Goal: Information Seeking & Learning: Learn about a topic

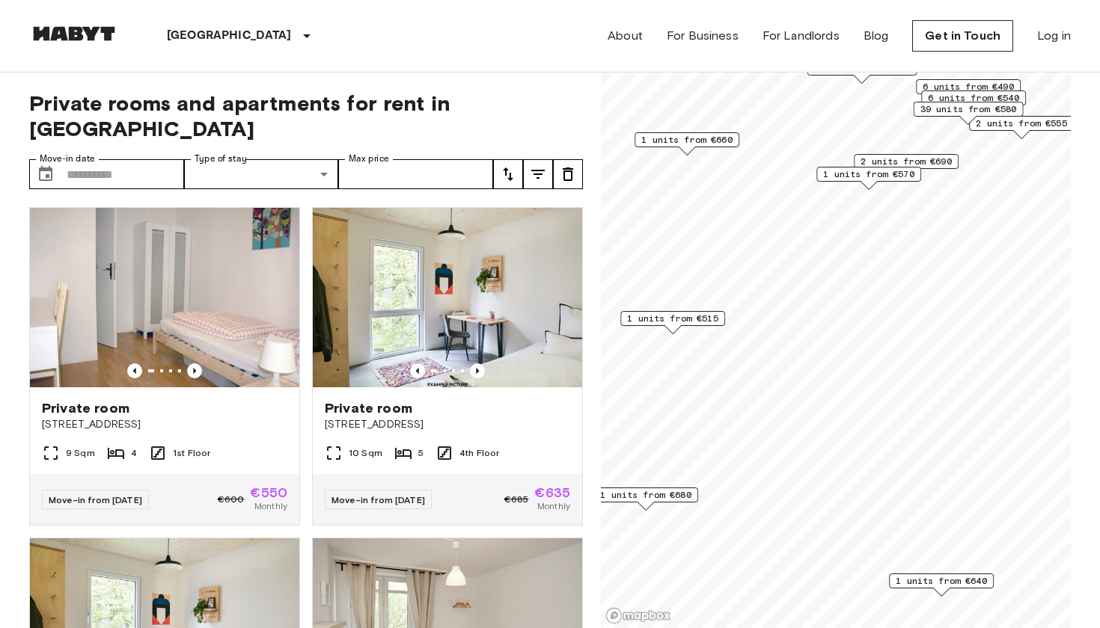
click at [672, 316] on span "1 units from €515" at bounding box center [672, 318] width 91 height 13
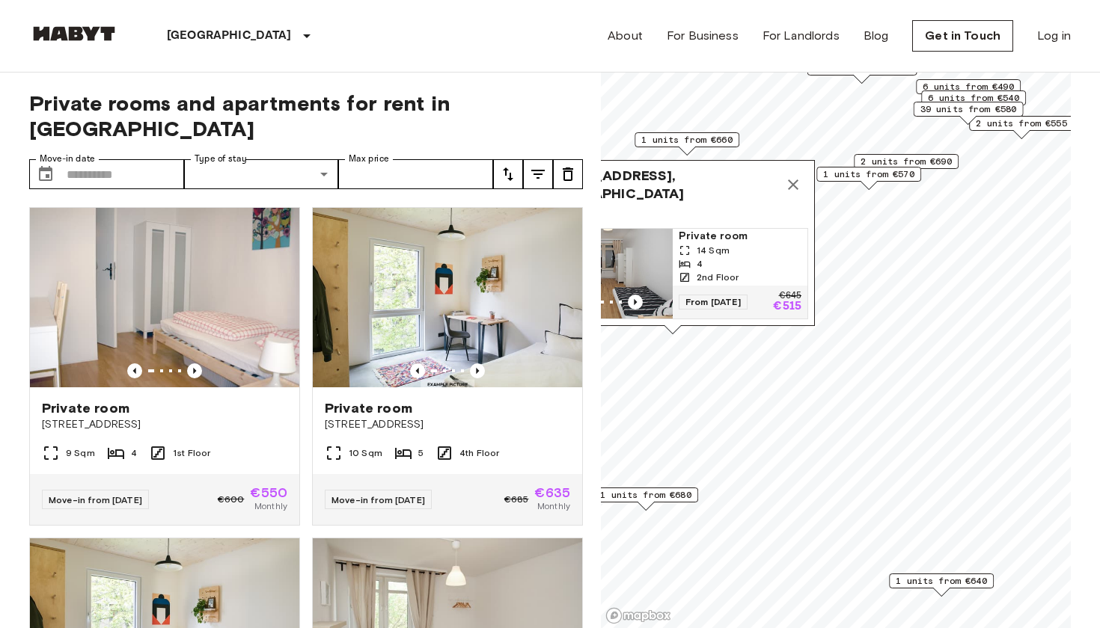
click at [649, 270] on img "Map marker" at bounding box center [605, 274] width 135 height 90
click at [794, 179] on icon "Map marker" at bounding box center [793, 185] width 18 height 18
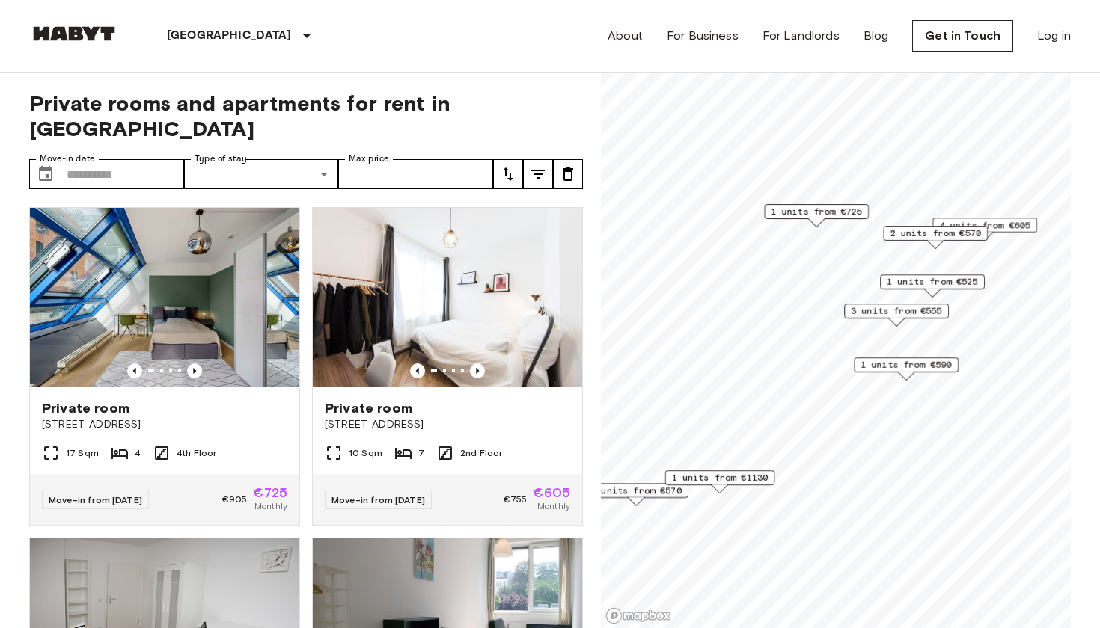
click at [928, 363] on span "1 units from €590" at bounding box center [905, 364] width 91 height 13
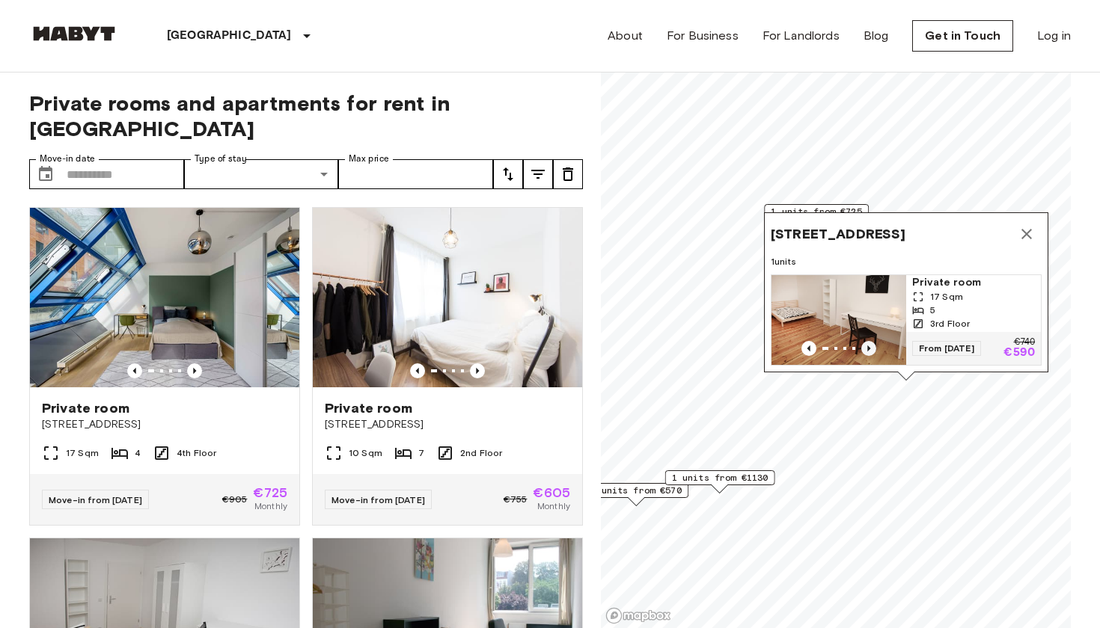
click at [867, 344] on icon "Previous image" at bounding box center [868, 348] width 15 height 15
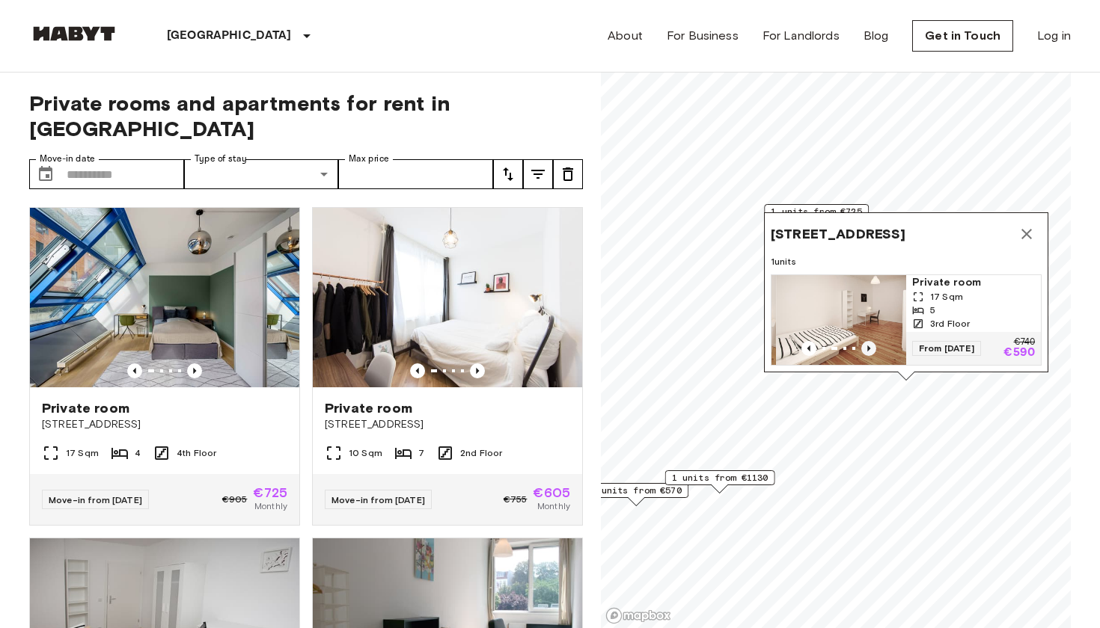
click at [867, 345] on icon "Previous image" at bounding box center [868, 348] width 15 height 15
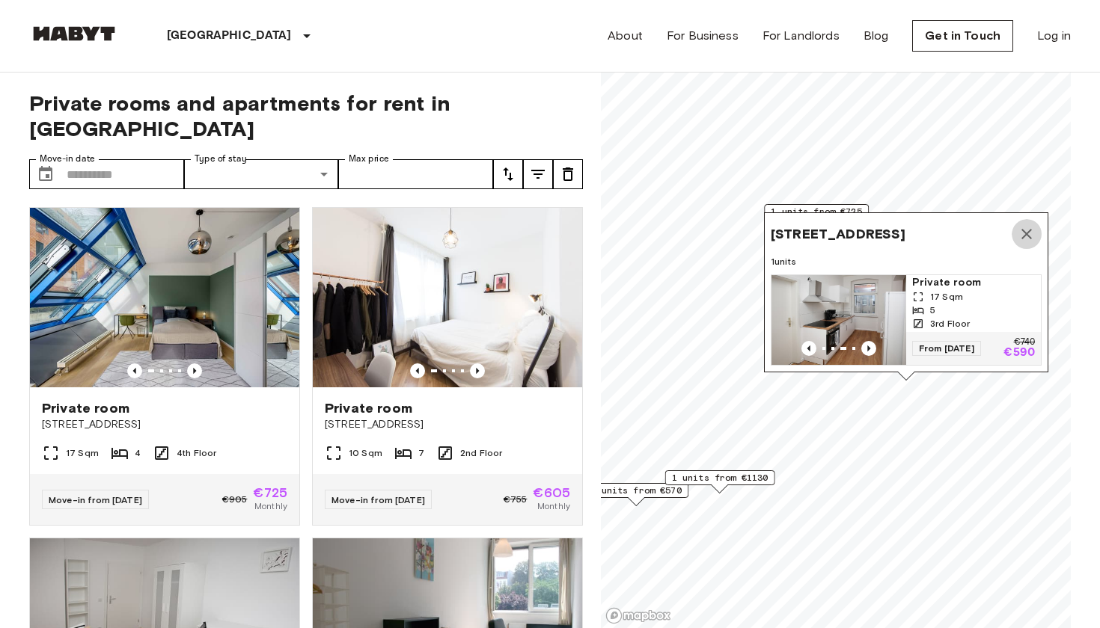
click at [1025, 230] on icon "Map marker" at bounding box center [1026, 234] width 10 height 10
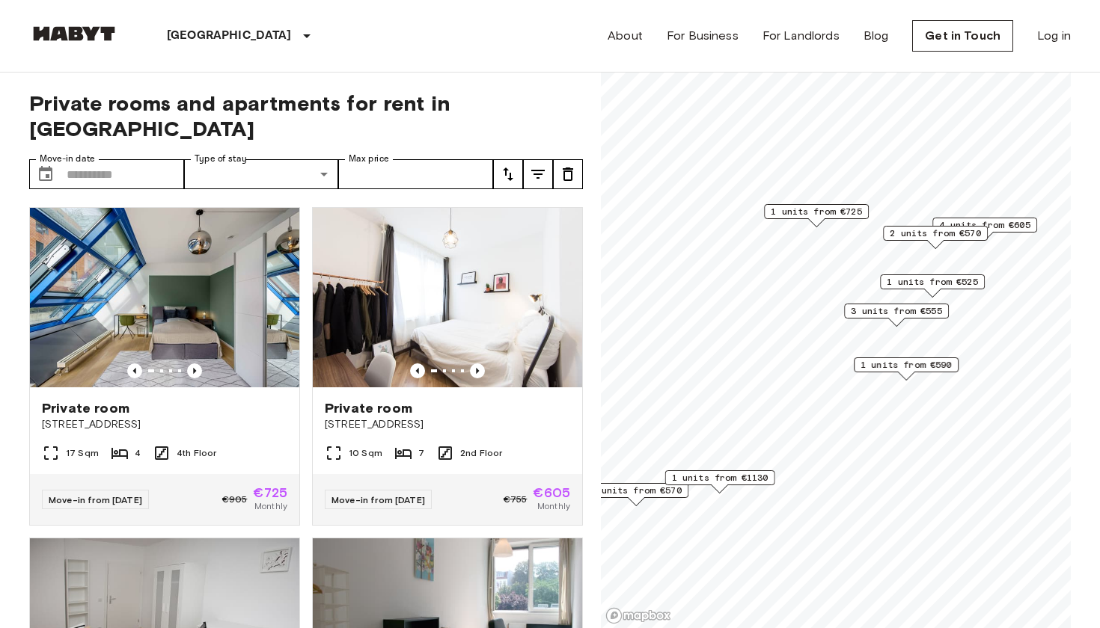
click at [893, 309] on span "3 units from €555" at bounding box center [896, 311] width 91 height 13
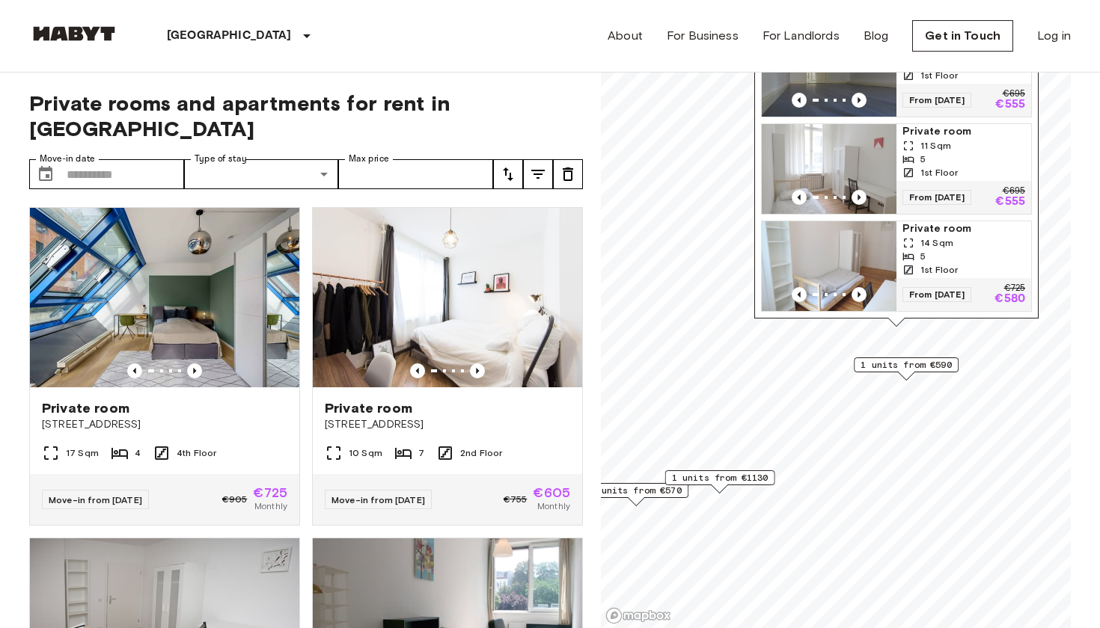
click at [912, 376] on div "Map marker" at bounding box center [906, 376] width 16 height 8
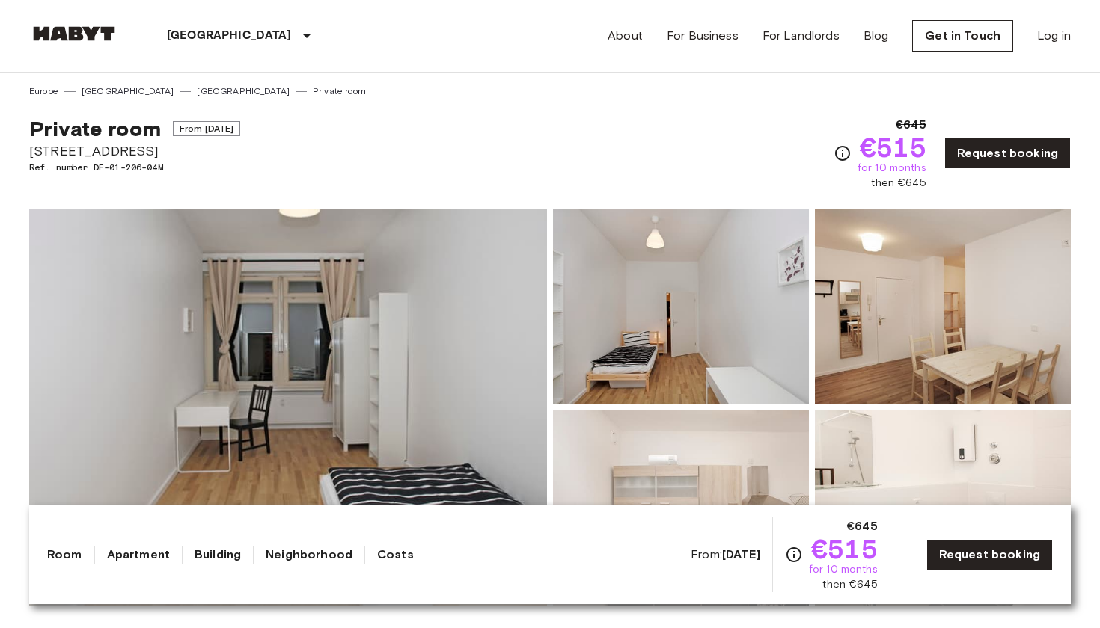
click at [347, 398] on img at bounding box center [288, 408] width 518 height 398
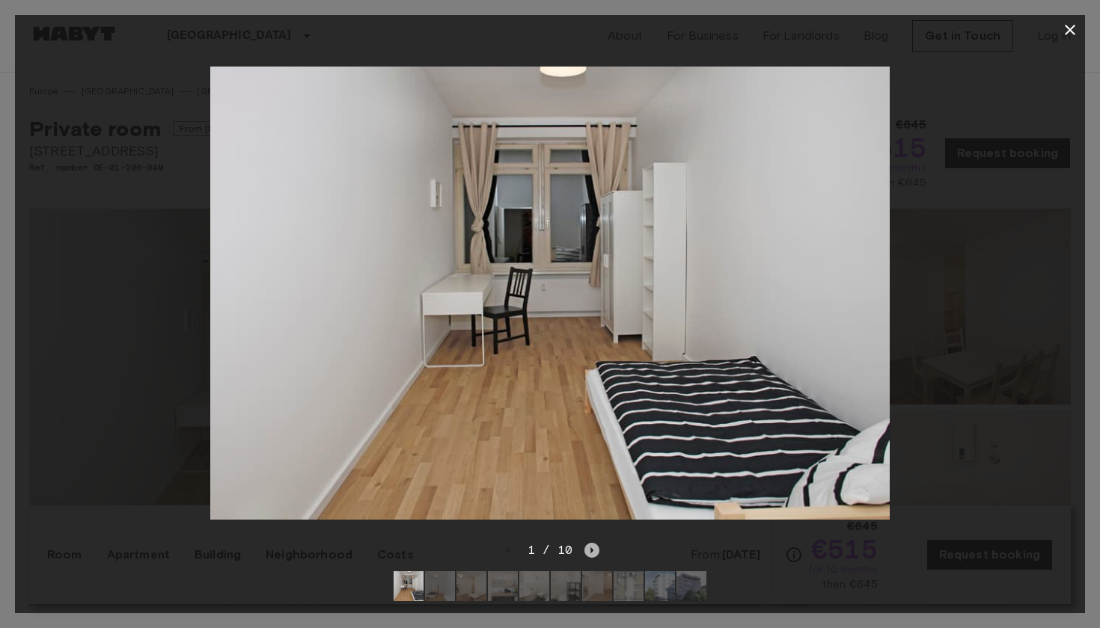
click at [592, 549] on icon "Next image" at bounding box center [591, 550] width 15 height 15
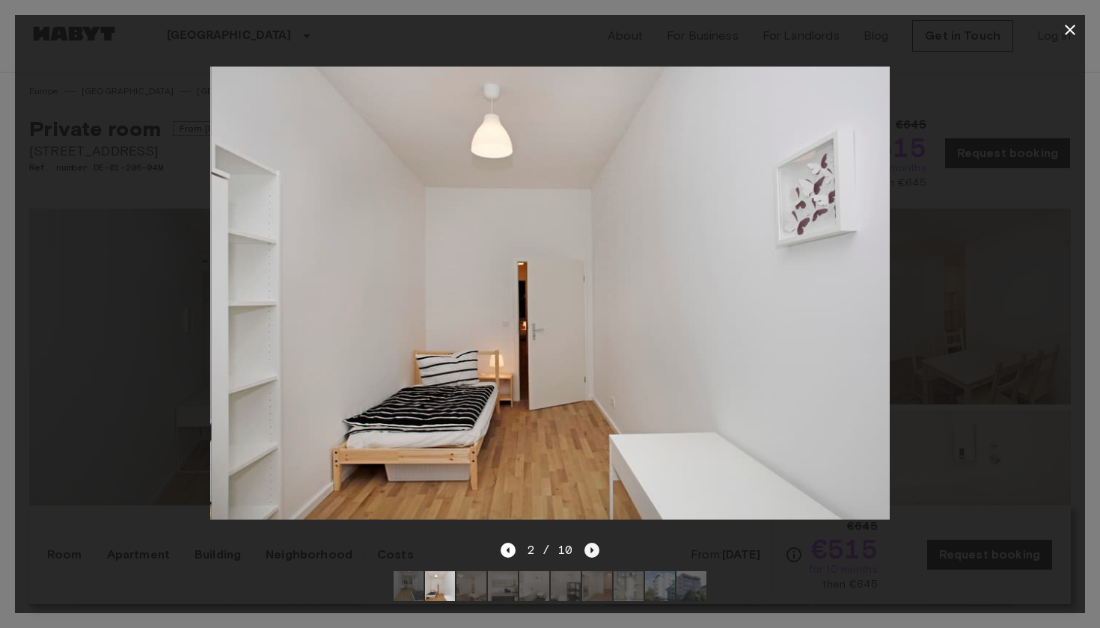
click at [592, 549] on icon "Next image" at bounding box center [591, 550] width 15 height 15
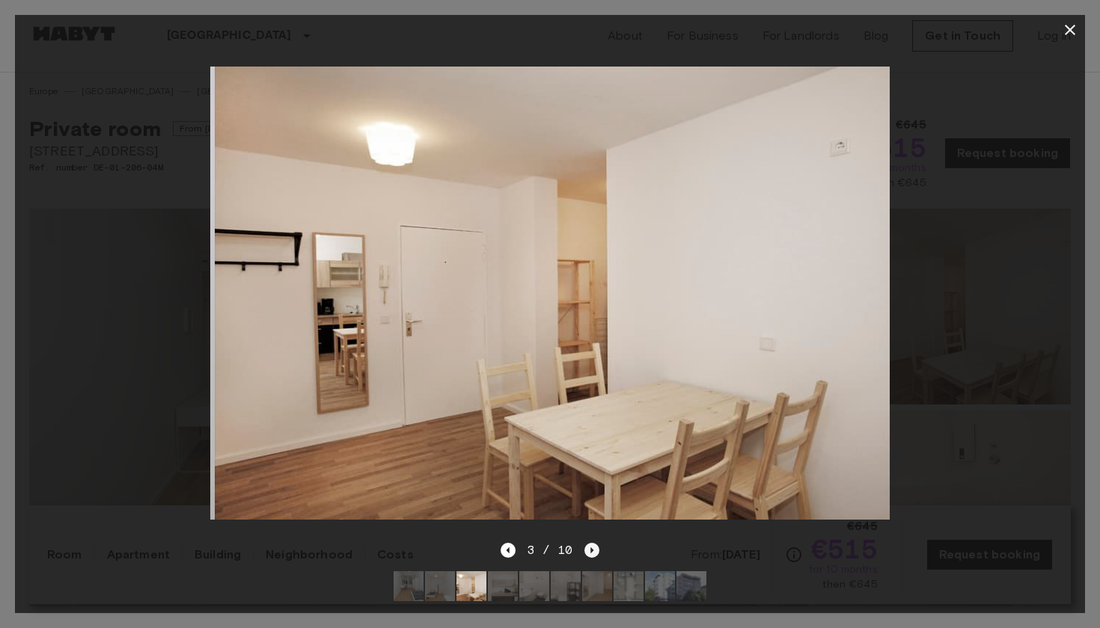
click at [592, 549] on icon "Next image" at bounding box center [591, 550] width 15 height 15
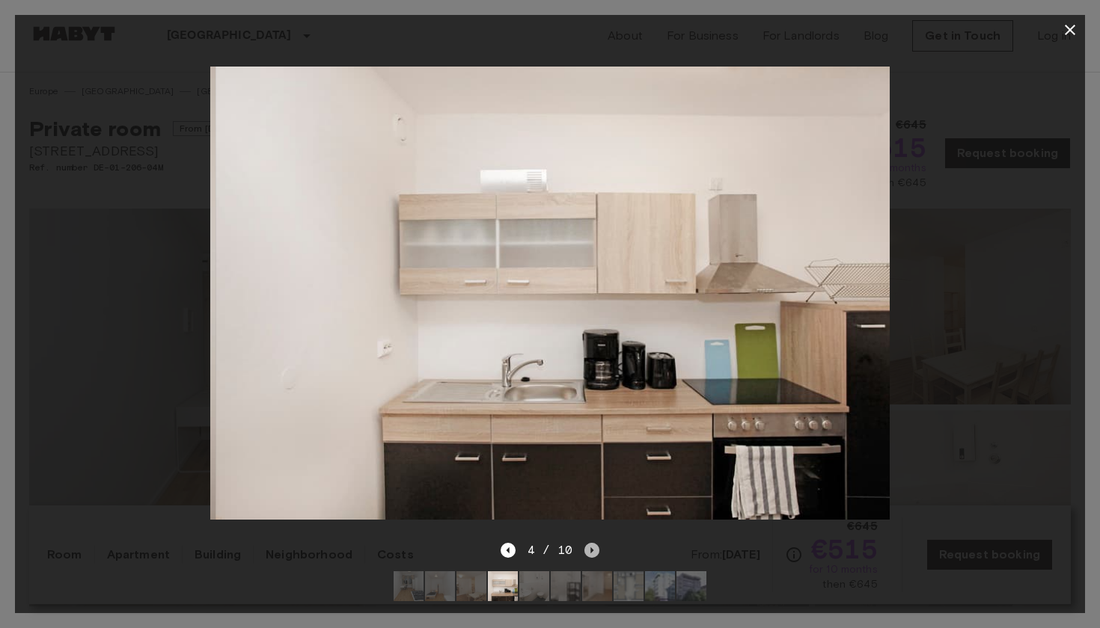
click at [592, 549] on icon "Next image" at bounding box center [591, 550] width 15 height 15
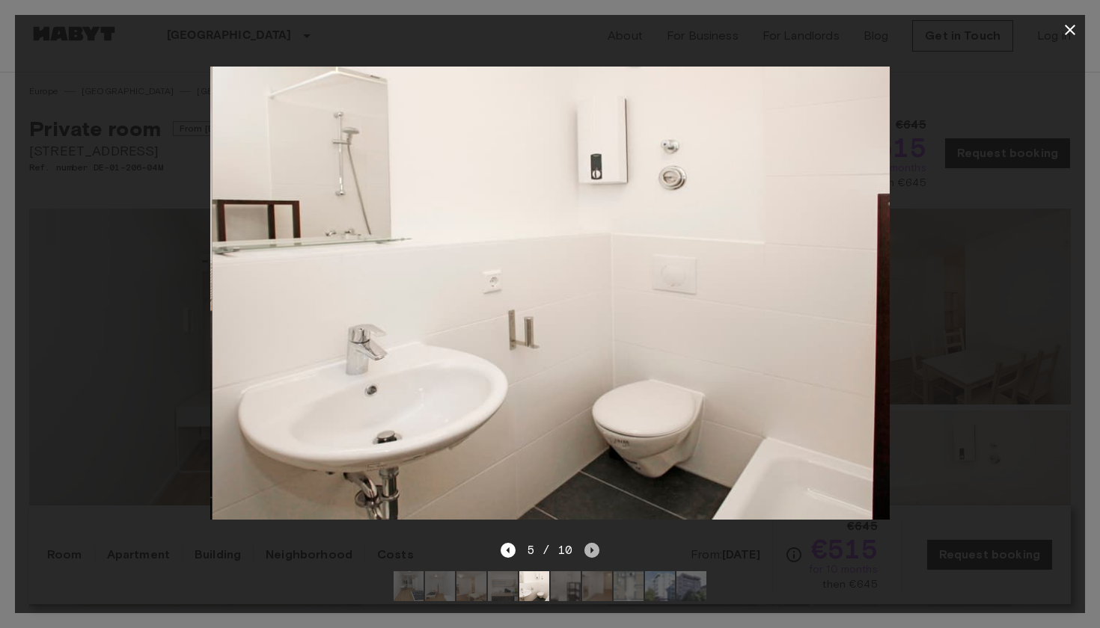
click at [592, 549] on icon "Next image" at bounding box center [591, 550] width 15 height 15
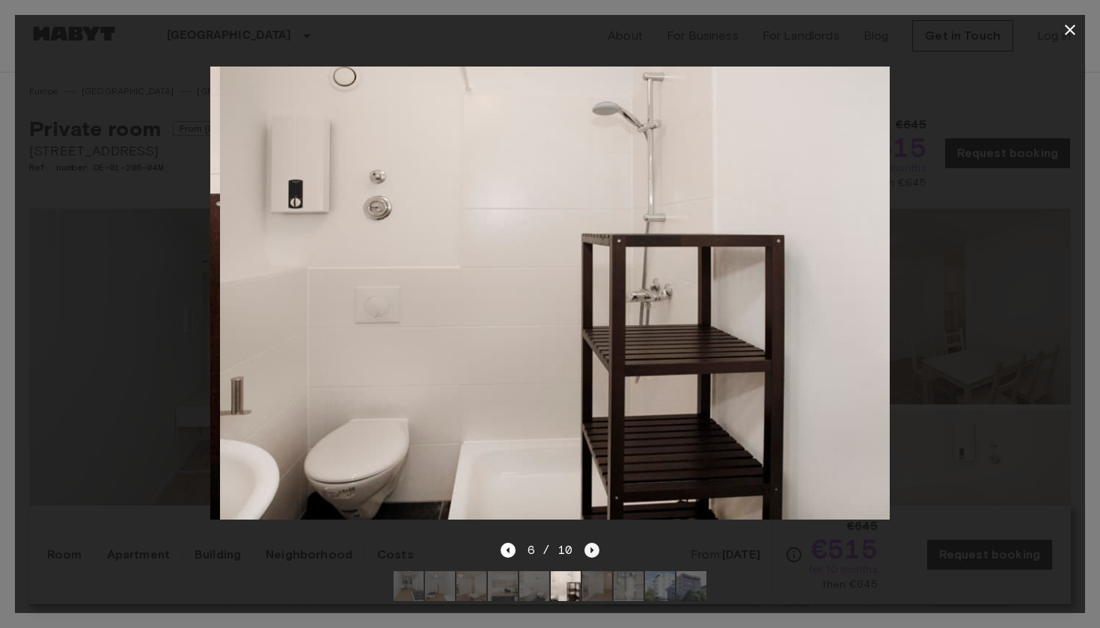
click at [592, 549] on icon "Next image" at bounding box center [591, 550] width 15 height 15
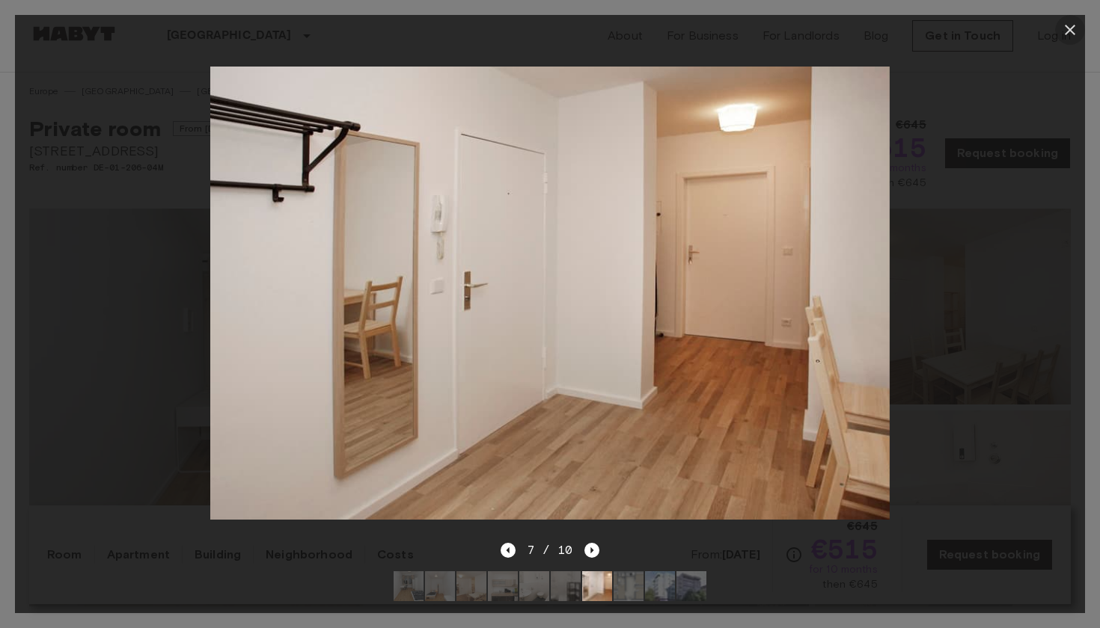
click at [1071, 34] on icon "button" at bounding box center [1070, 30] width 18 height 18
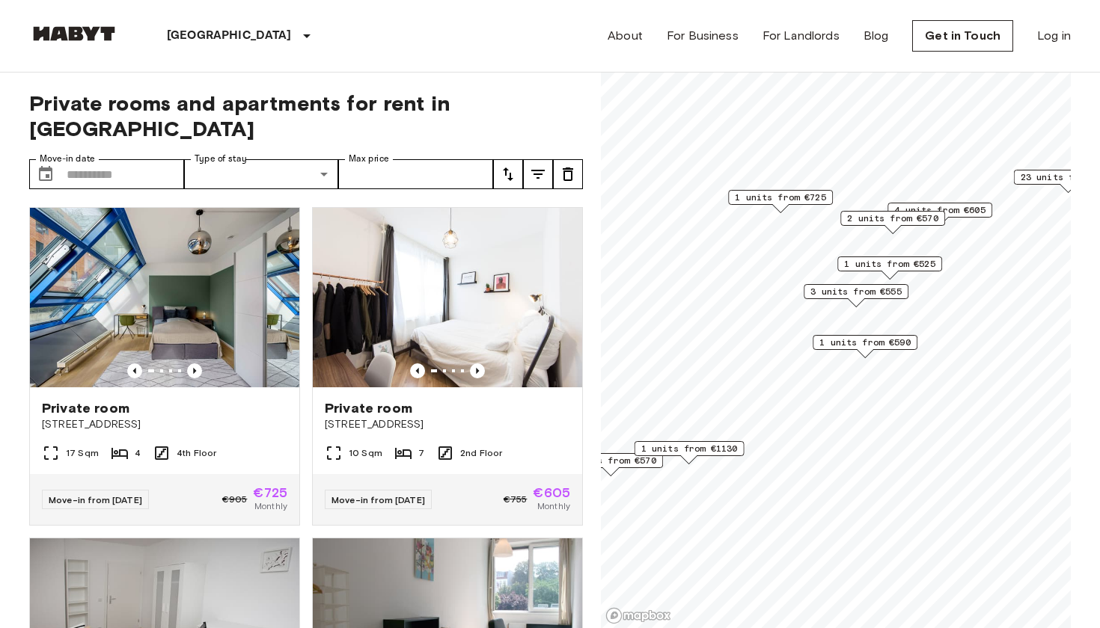
click at [892, 216] on span "2 units from €570" at bounding box center [892, 218] width 91 height 13
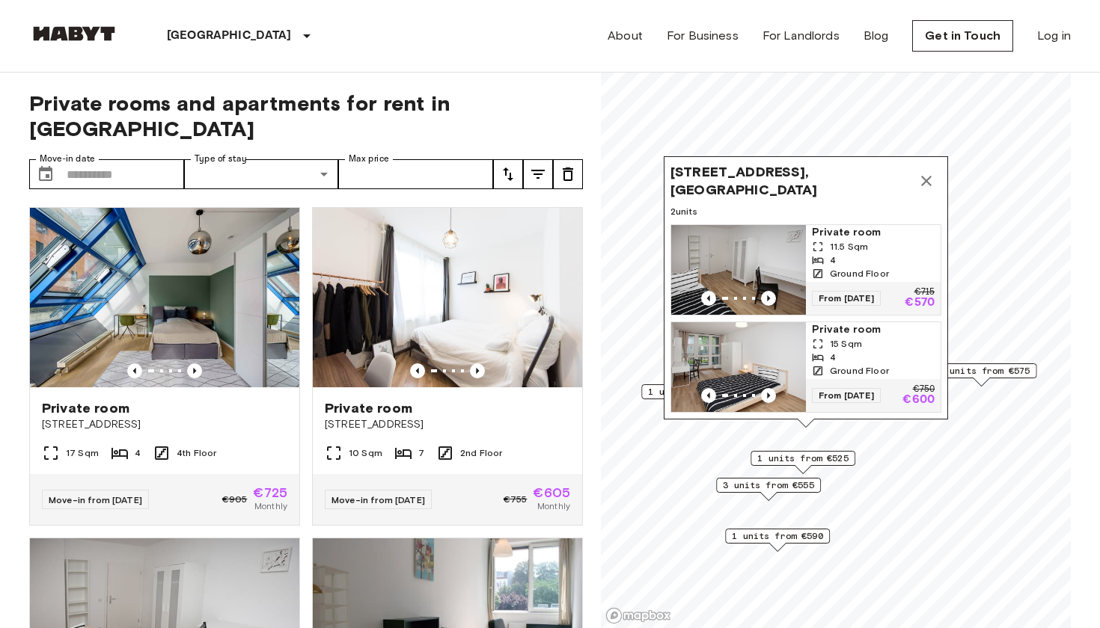
click at [756, 281] on img "Map marker" at bounding box center [738, 270] width 135 height 90
click at [928, 176] on icon "Map marker" at bounding box center [926, 181] width 10 height 10
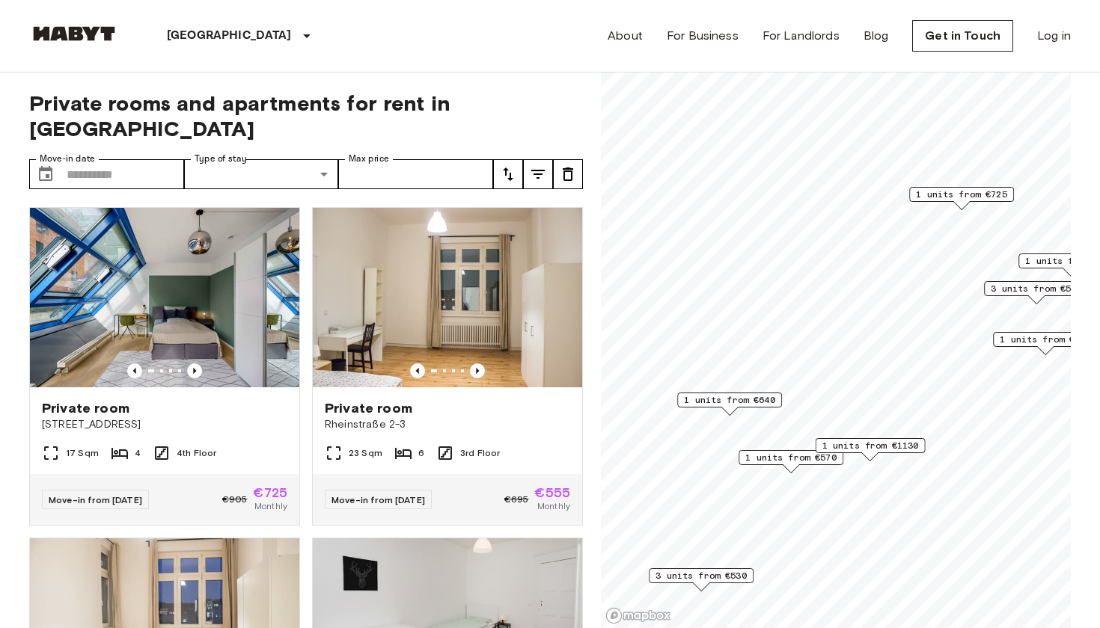
click at [795, 457] on span "1 units from €570" at bounding box center [790, 457] width 91 height 13
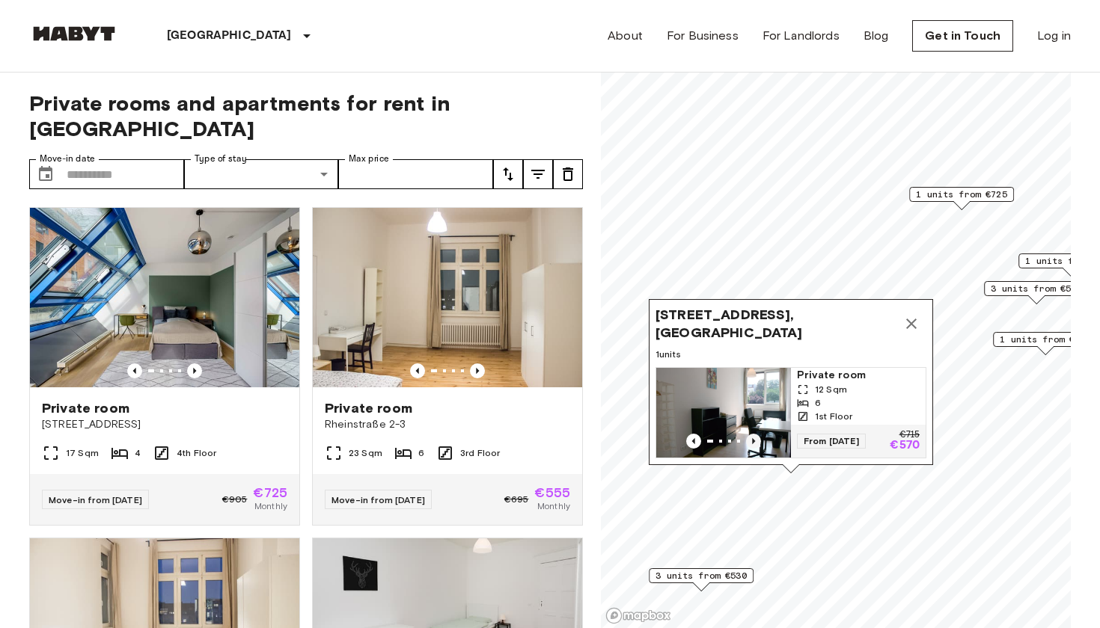
click at [751, 434] on icon "Previous image" at bounding box center [753, 441] width 15 height 15
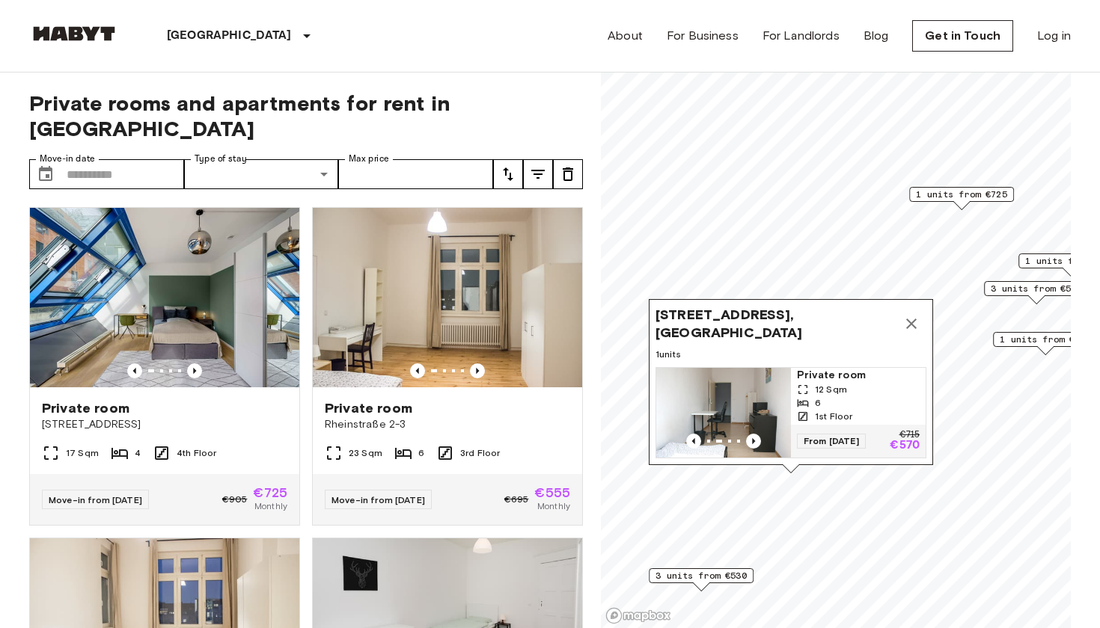
click at [914, 324] on icon "Map marker" at bounding box center [911, 324] width 18 height 18
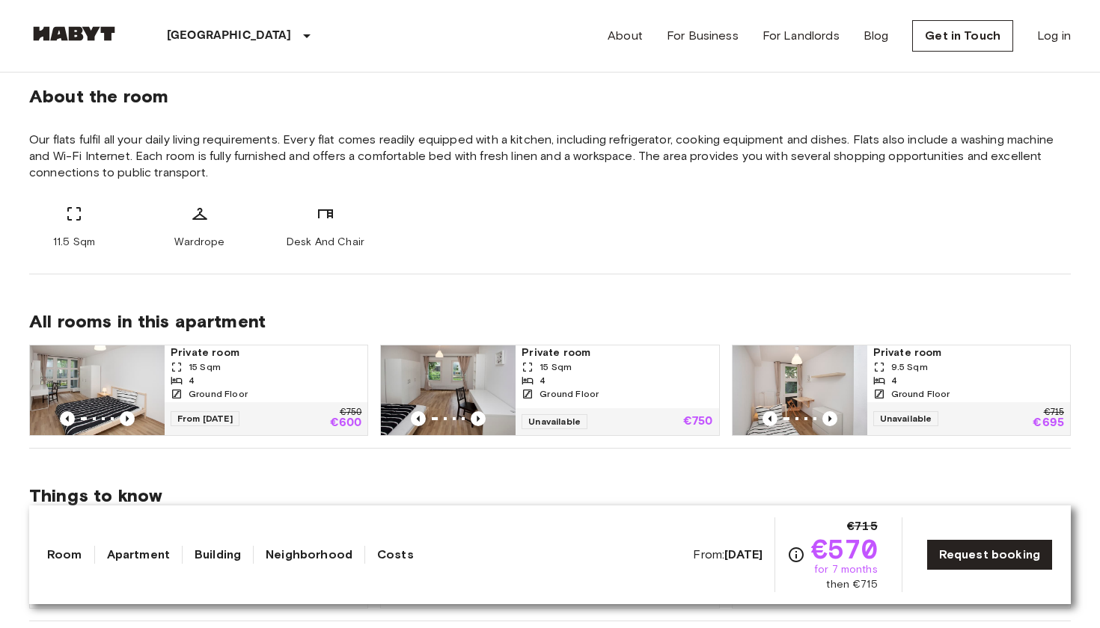
scroll to position [146, 0]
